Goal: Information Seeking & Learning: Check status

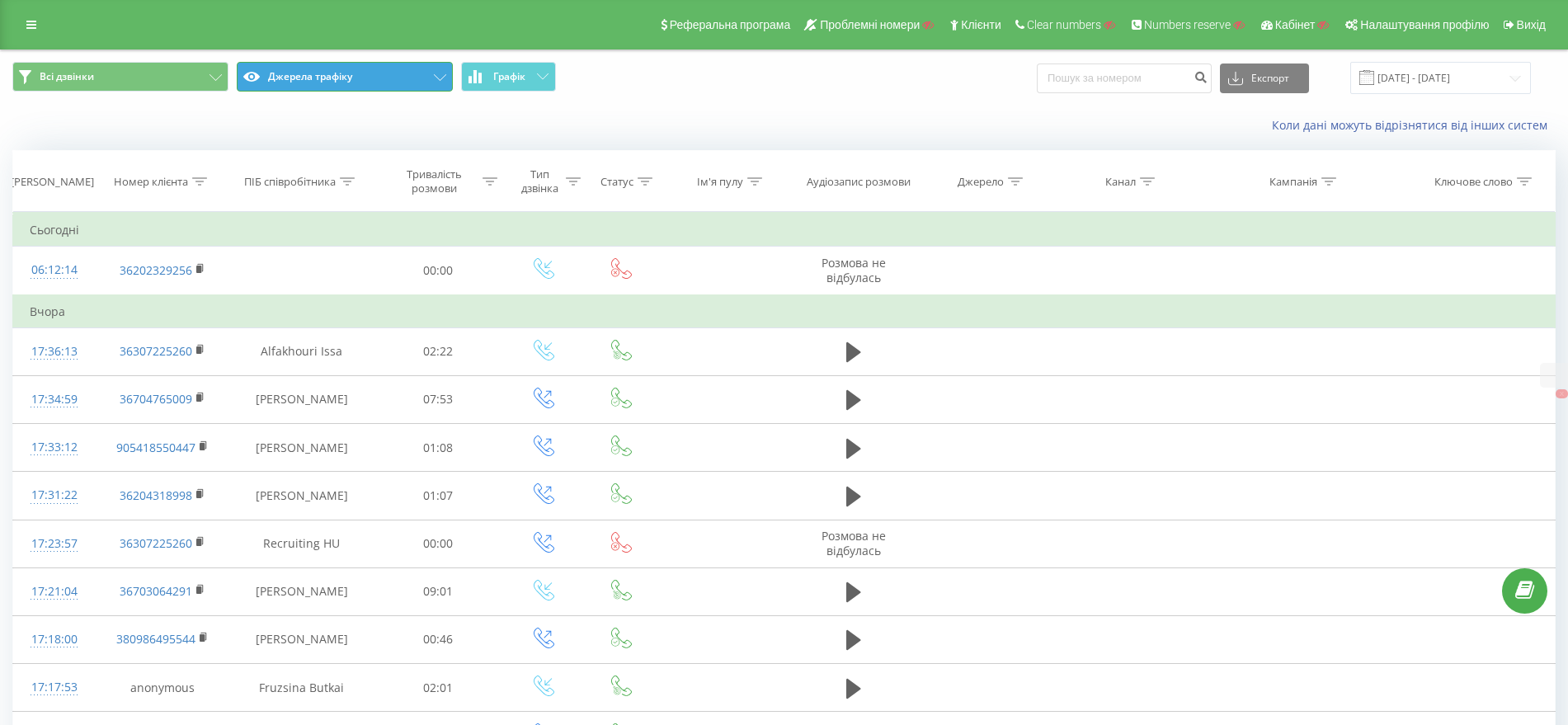
click at [424, 64] on button "Джерела трафіку" at bounding box center [345, 76] width 216 height 30
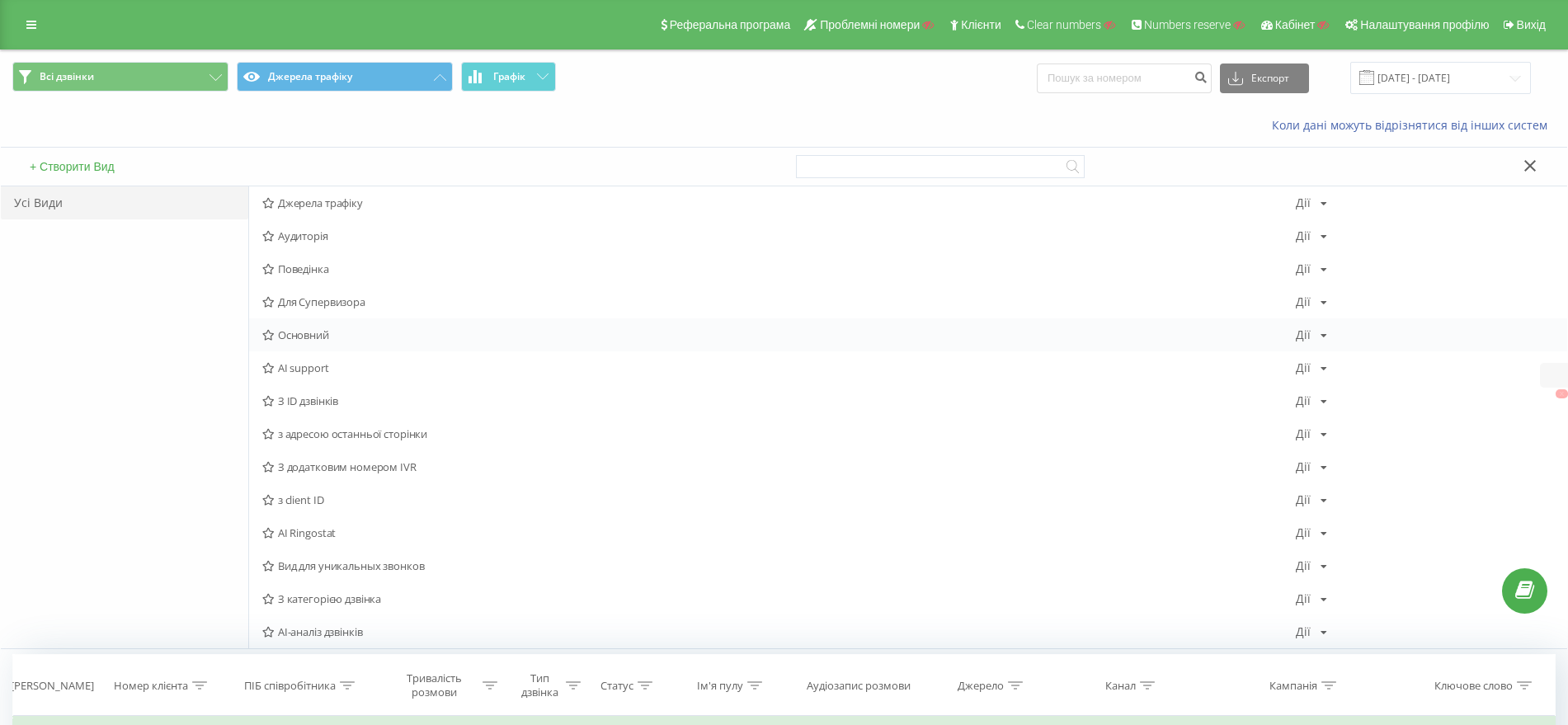
click at [306, 324] on div "Основний Дії Редагувати Копіювати Видалити За замовчуванням Поділитися" at bounding box center [908, 335] width 1318 height 33
click at [319, 341] on span "Основний" at bounding box center [779, 335] width 1034 height 12
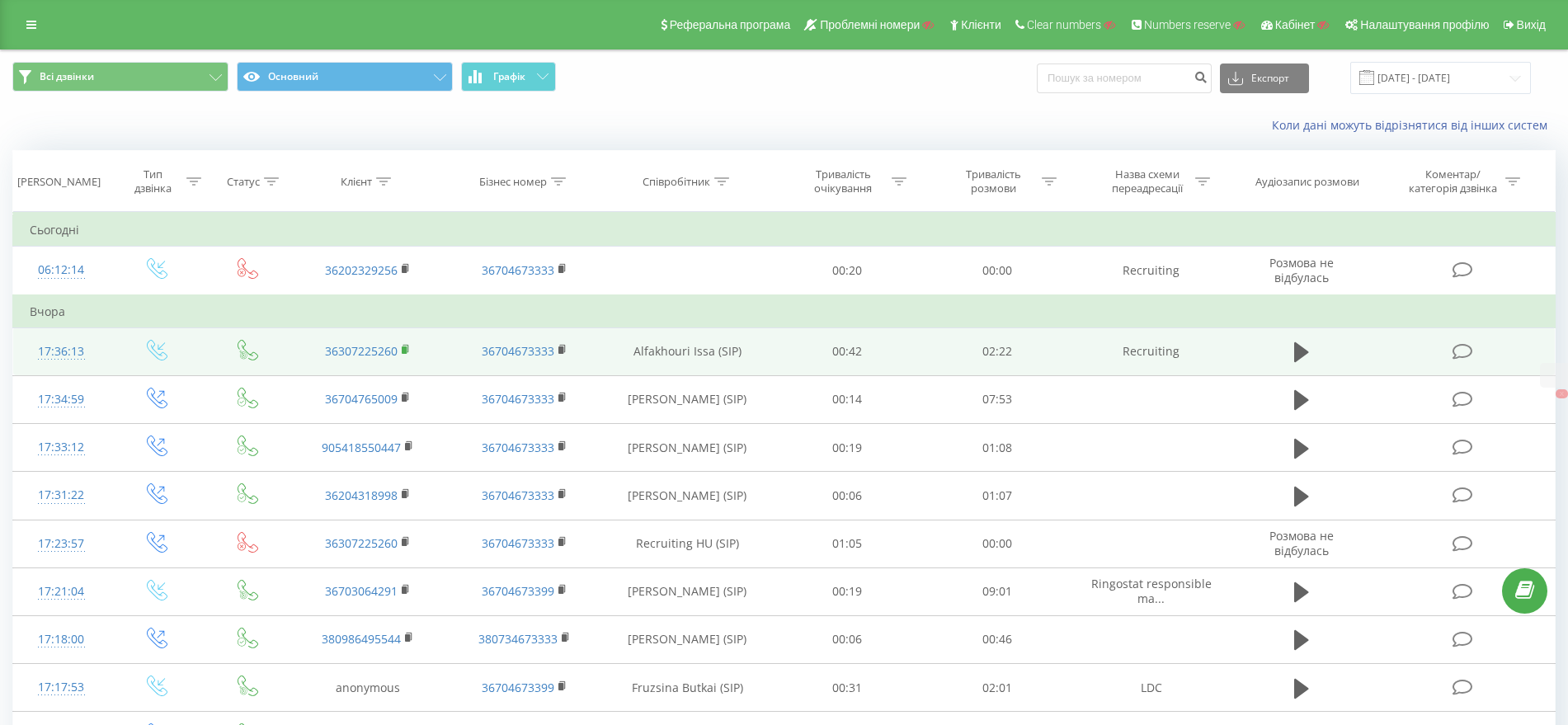
click at [408, 348] on icon at bounding box center [406, 348] width 6 height 7
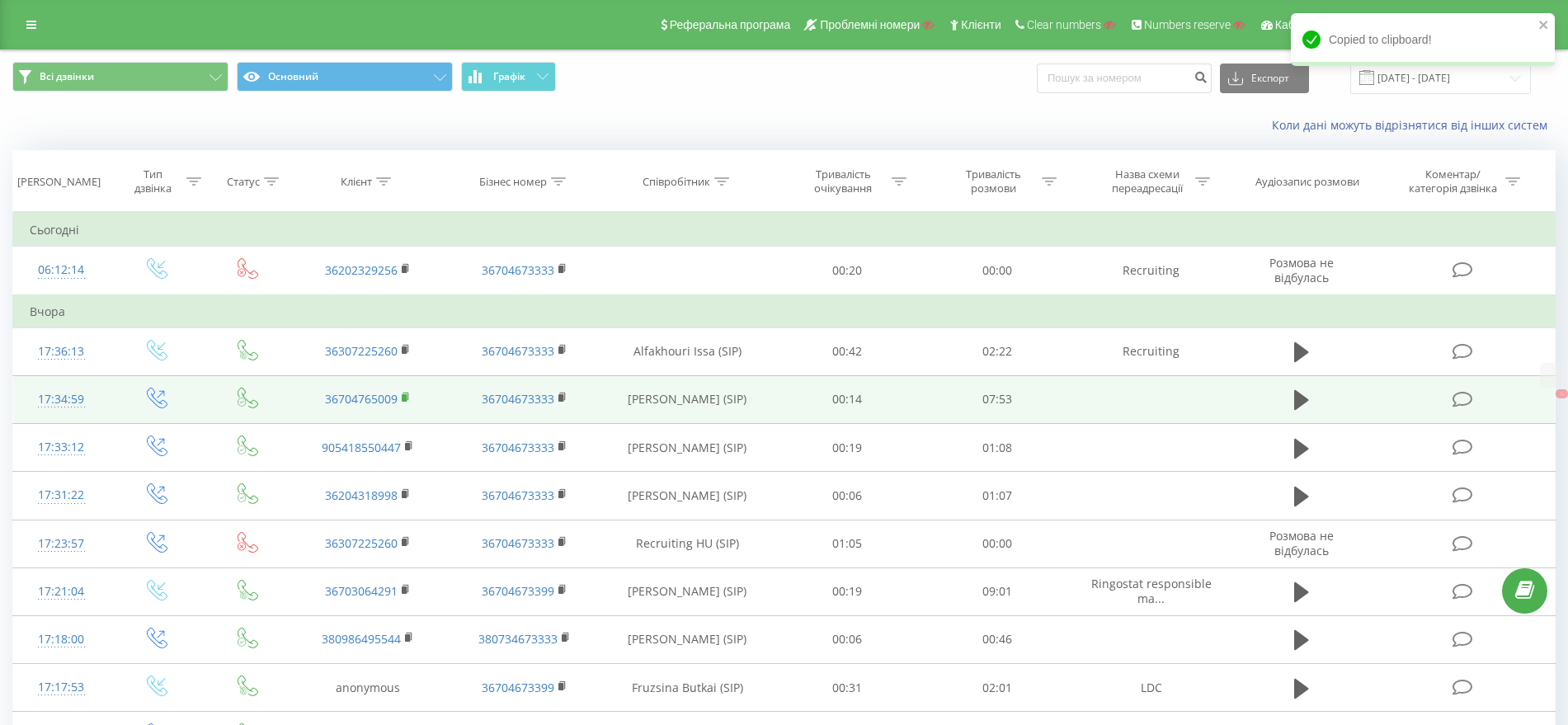
click at [404, 400] on rect at bounding box center [404, 397] width 5 height 7
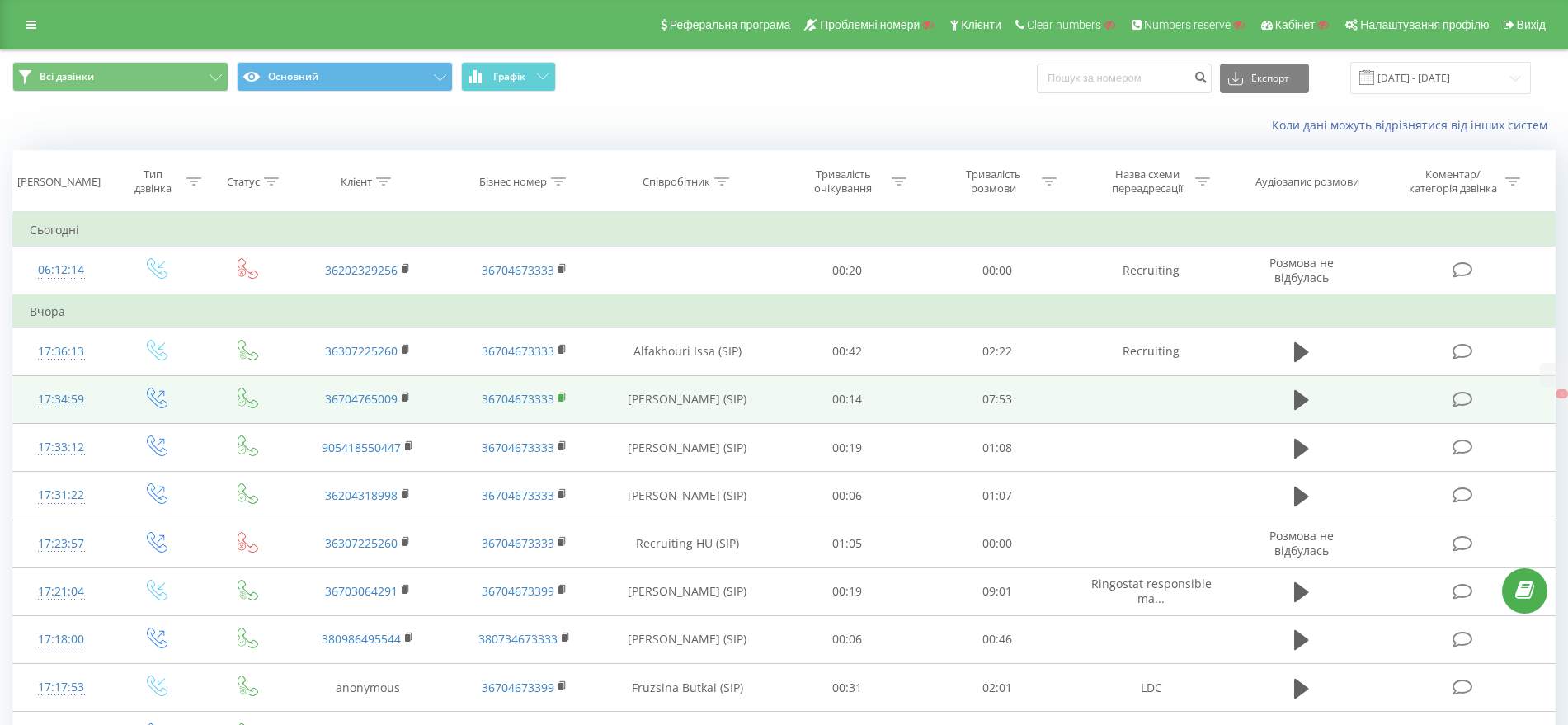
click at [562, 396] on rect at bounding box center [560, 397] width 5 height 7
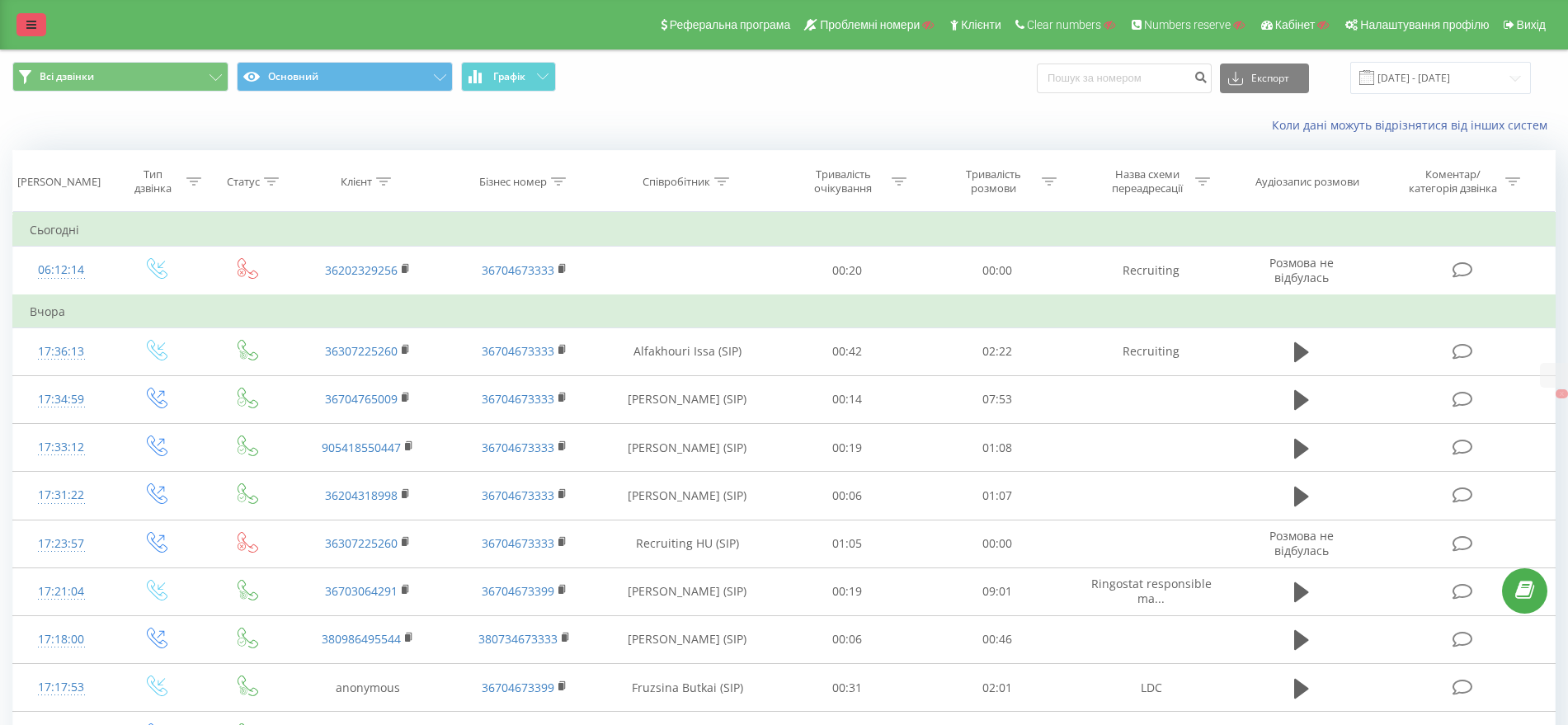
click at [29, 19] on icon at bounding box center [32, 25] width 10 height 12
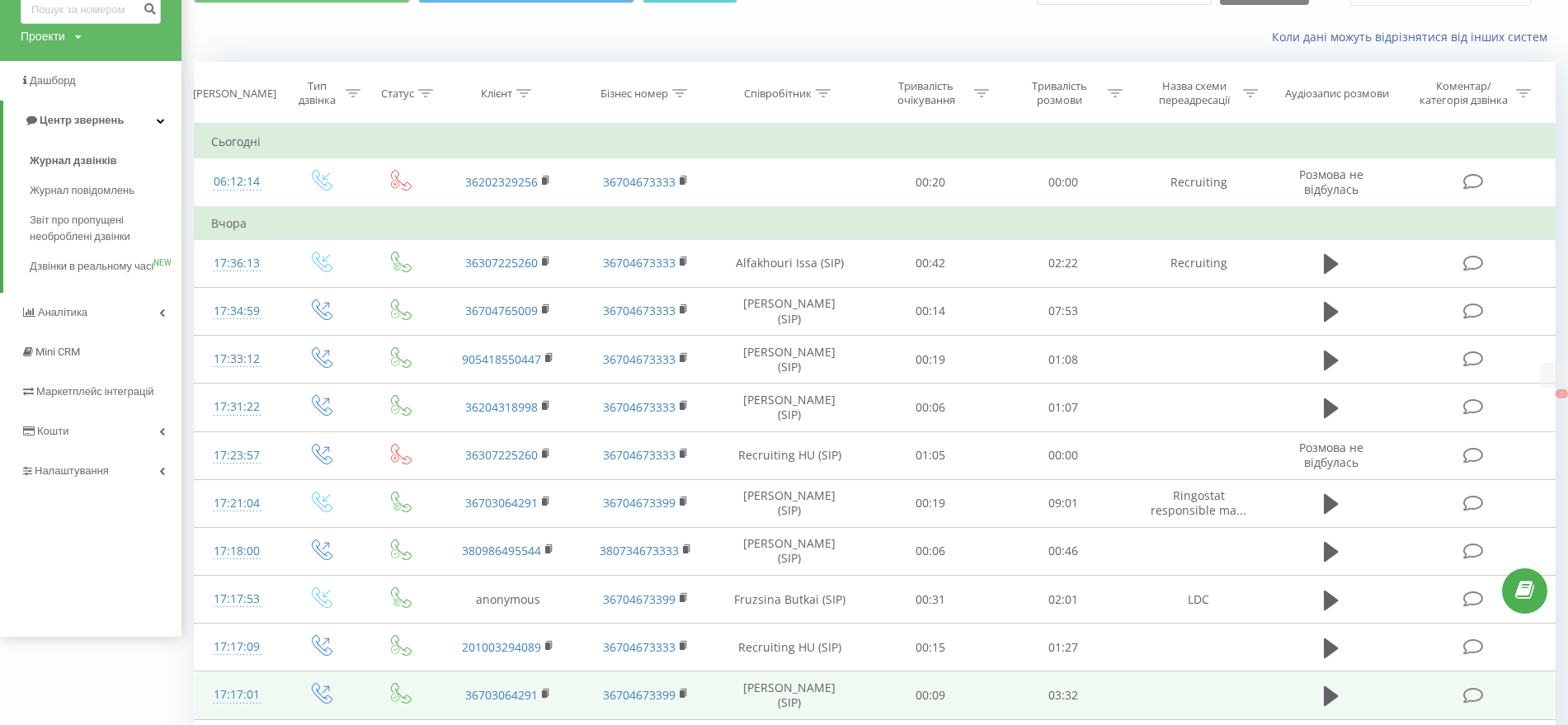
scroll to position [207, 0]
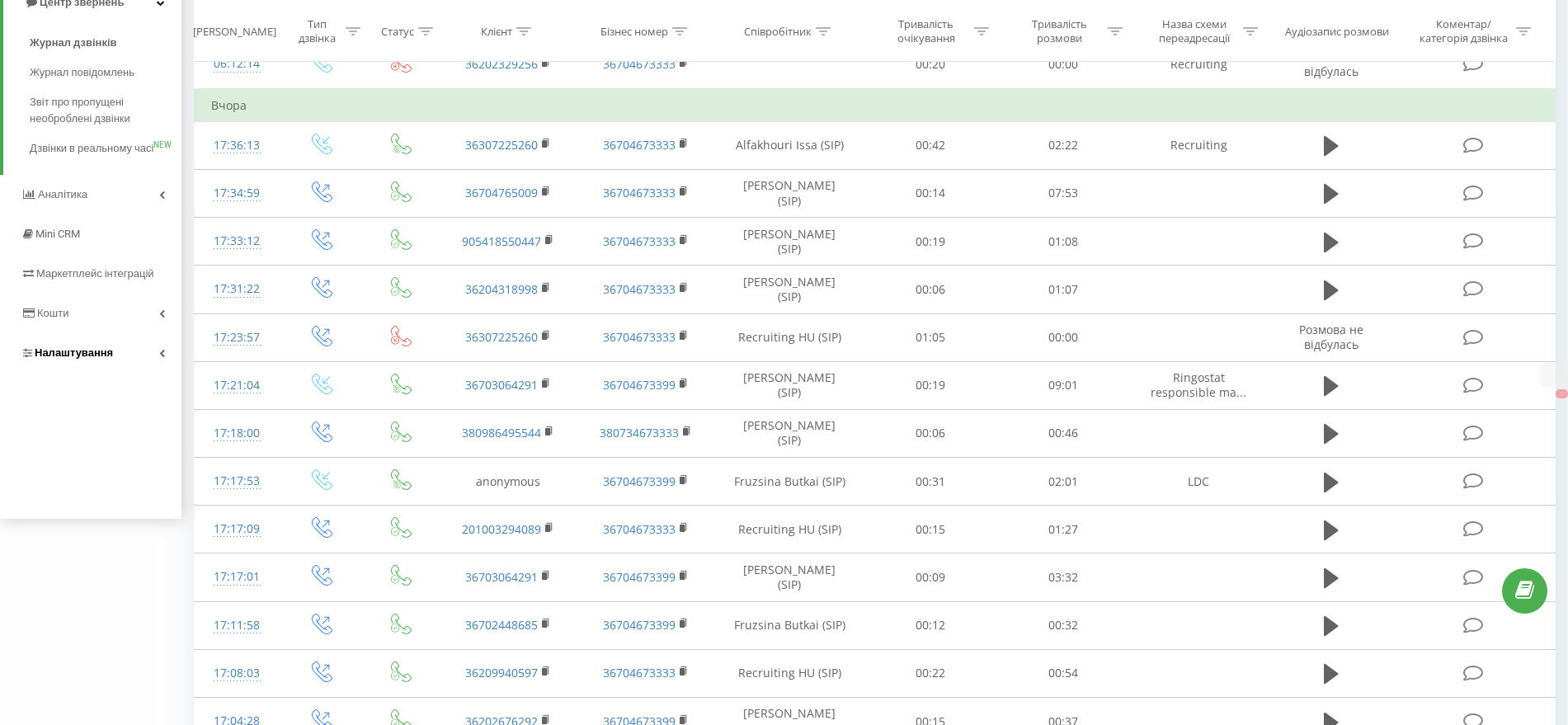
click at [75, 359] on span "Налаштування" at bounding box center [73, 353] width 78 height 12
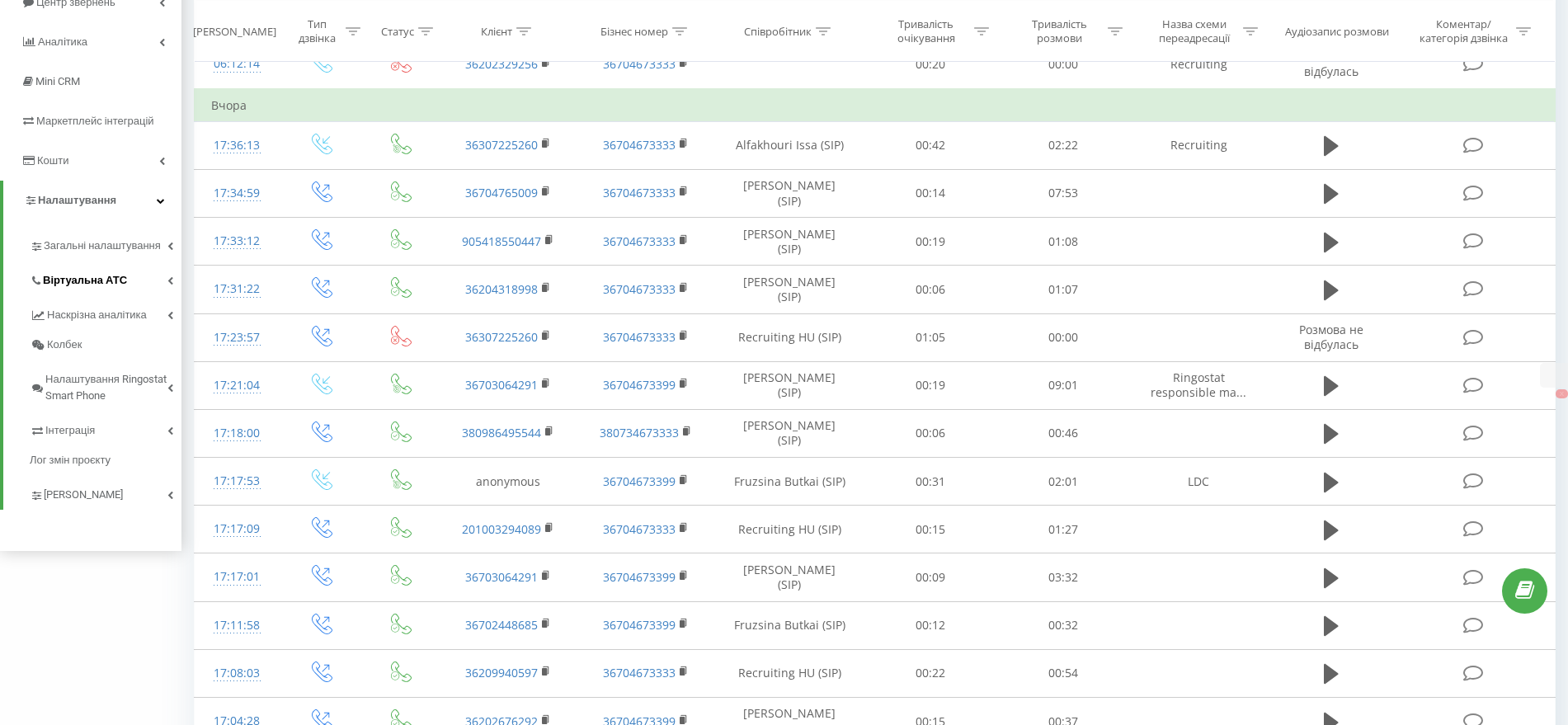
click at [89, 275] on span "Віртуальна АТС" at bounding box center [84, 280] width 84 height 17
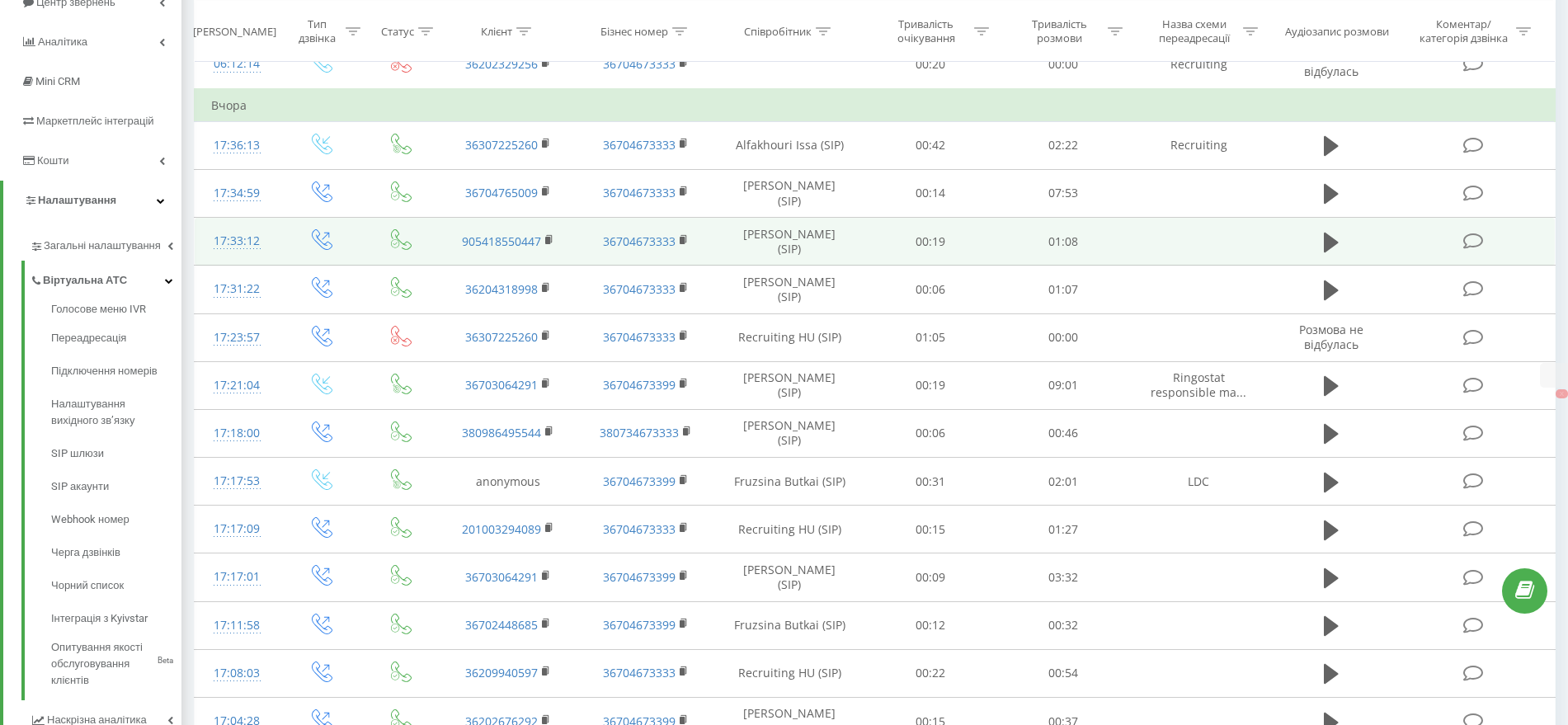
click at [684, 244] on icon at bounding box center [683, 240] width 9 height 12
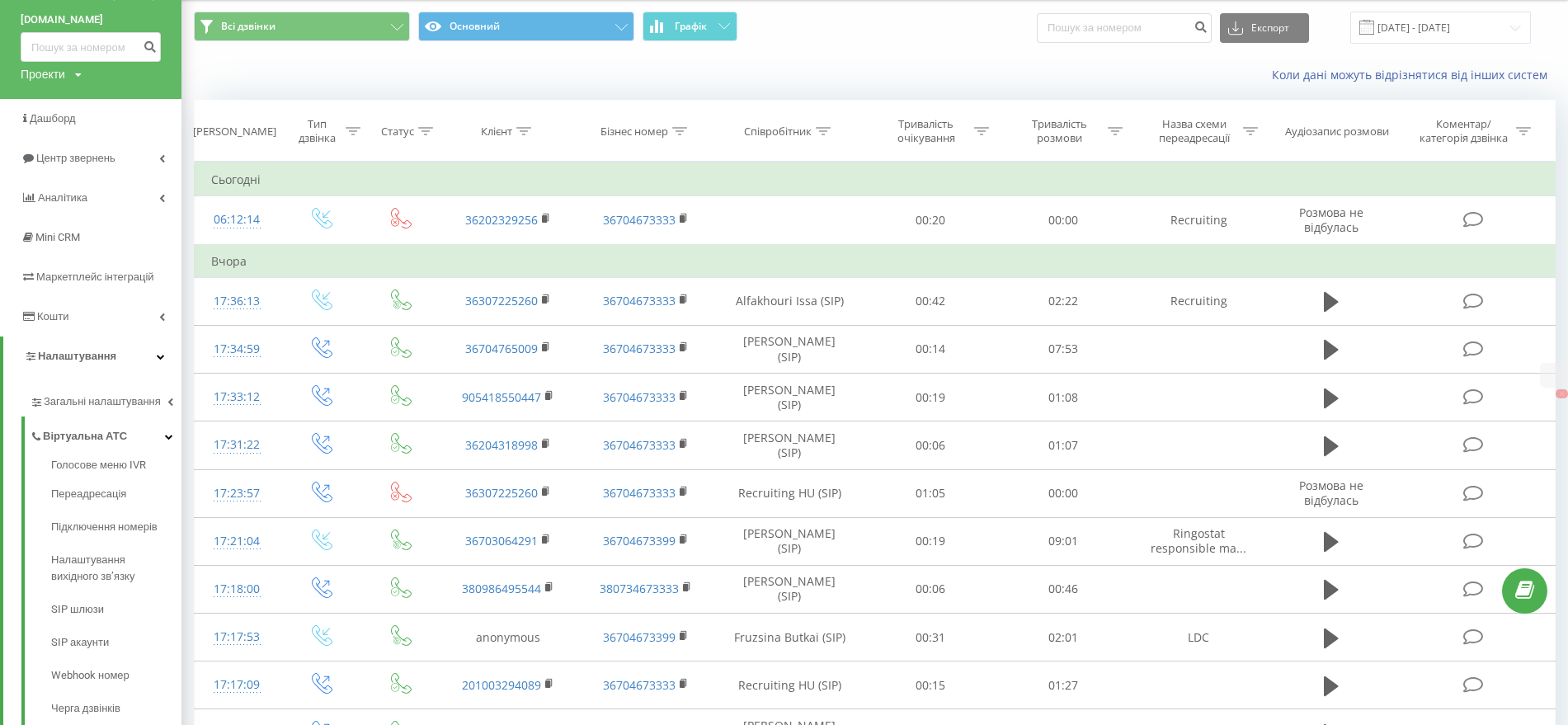
scroll to position [0, 0]
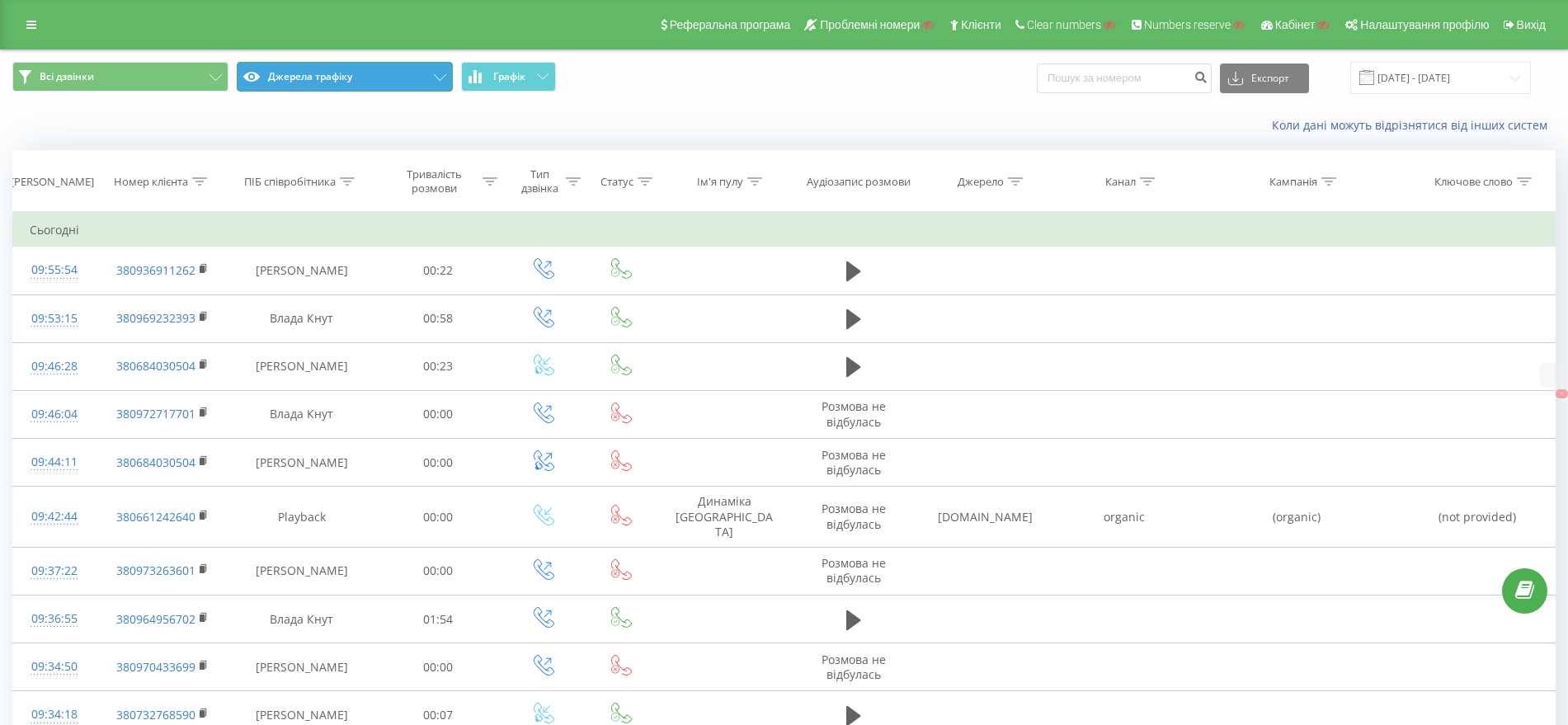
drag, startPoint x: 313, startPoint y: 75, endPoint x: 311, endPoint y: 129, distance: 54.0
click at [314, 75] on button "Джерела трафіку" at bounding box center [345, 76] width 216 height 30
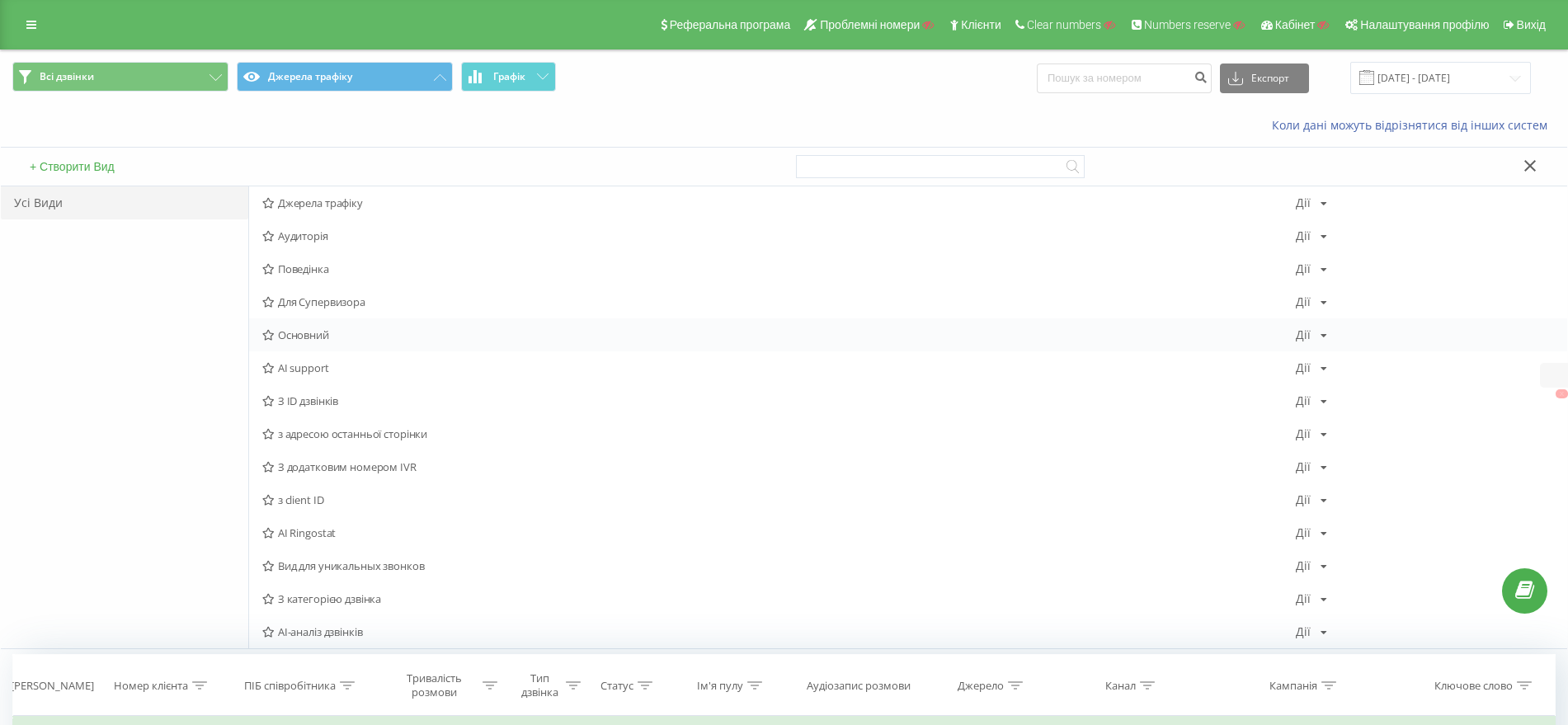
click at [308, 336] on span "Основний" at bounding box center [779, 335] width 1034 height 12
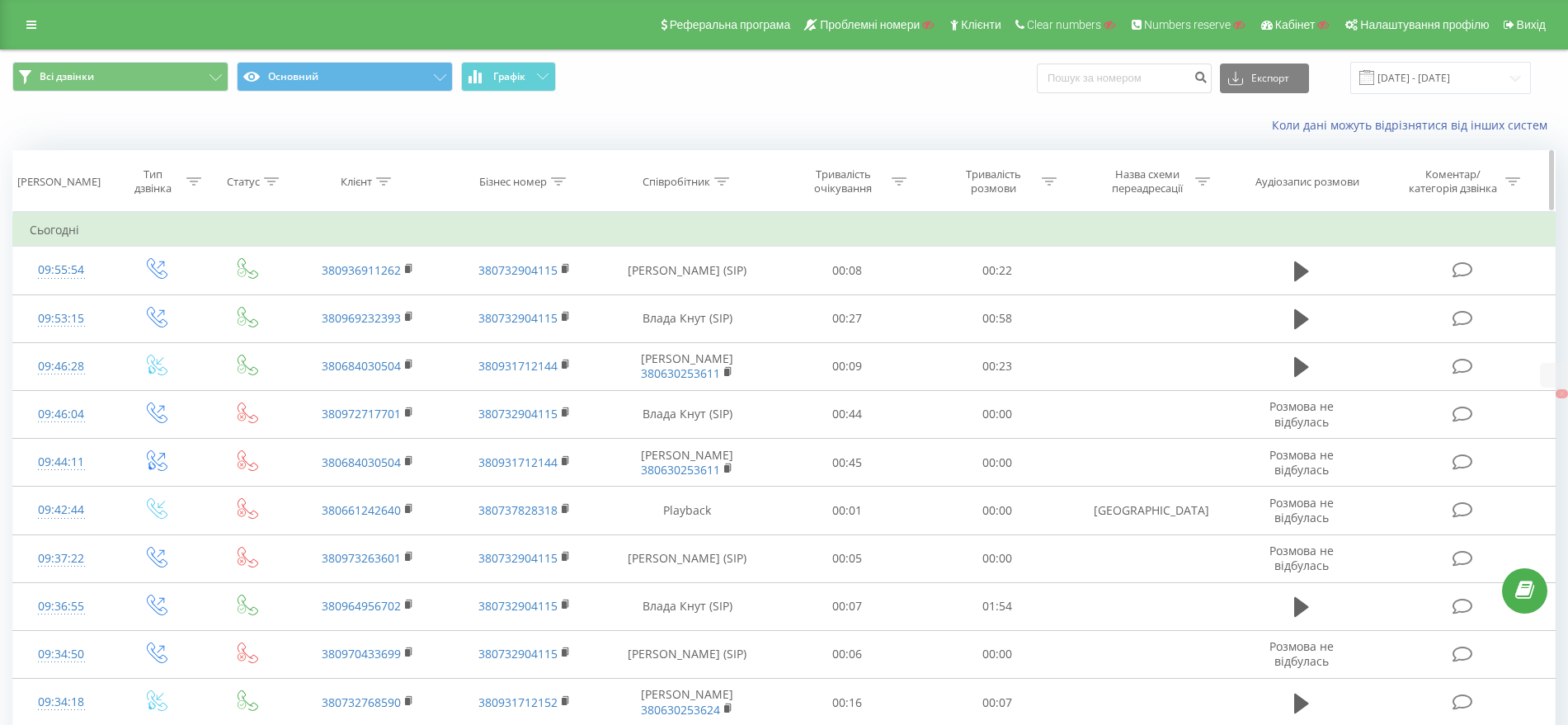
click at [557, 180] on icon at bounding box center [558, 182] width 15 height 8
click at [501, 290] on input "text" at bounding box center [524, 299] width 145 height 29
paste input "380638103348"
type input "380638103348"
click at [548, 327] on span "OK" at bounding box center [560, 332] width 47 height 26
